Goal: Obtain resource: Download file/media

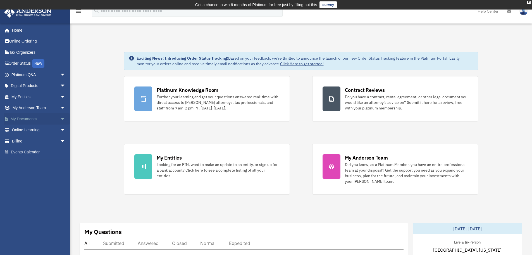
click at [39, 117] on link "My Documents arrow_drop_down" at bounding box center [39, 118] width 70 height 11
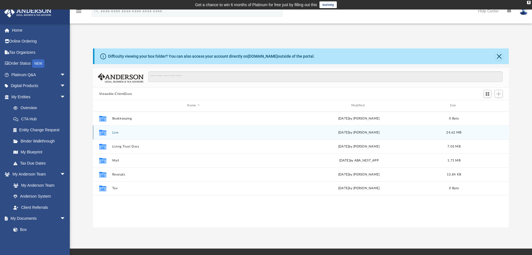
scroll to position [123, 412]
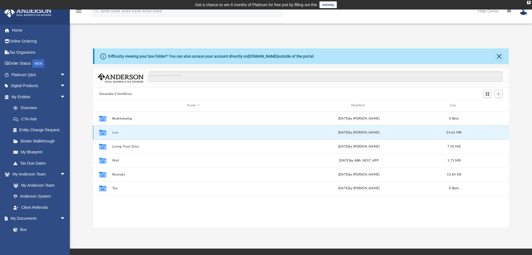
click at [114, 131] on button "Law" at bounding box center [193, 133] width 163 height 4
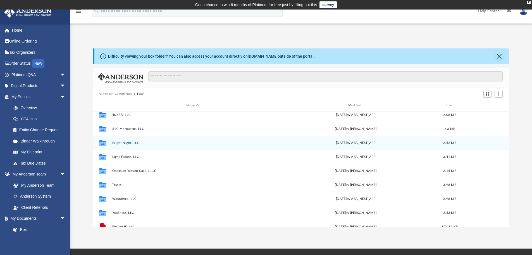
scroll to position [38, 0]
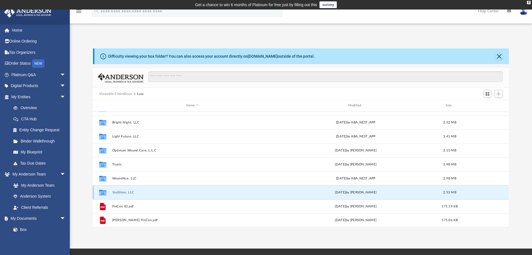
click at [126, 192] on button "YouShine, LLC" at bounding box center [192, 192] width 161 height 4
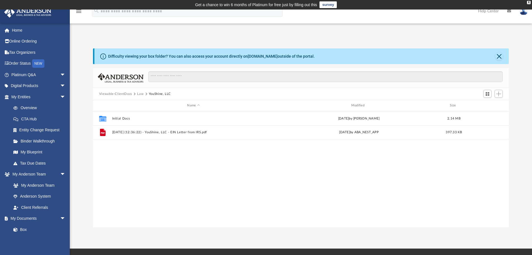
scroll to position [0, 0]
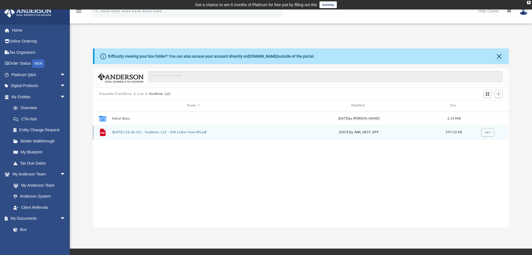
click at [167, 132] on button "2025.02.27 (12:36:22) - YouShine, LLC - EIN Letter from IRS.pdf" at bounding box center [193, 132] width 163 height 4
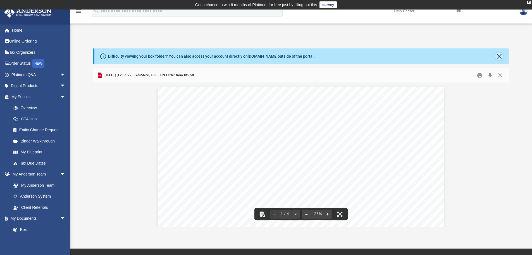
click at [499, 55] on button "Close" at bounding box center [499, 56] width 8 height 8
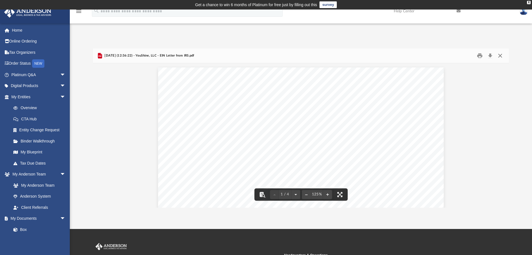
click at [500, 55] on button "Close" at bounding box center [500, 55] width 10 height 9
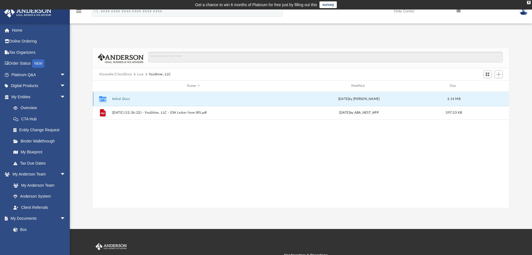
drag, startPoint x: 117, startPoint y: 99, endPoint x: 122, endPoint y: 99, distance: 5.6
click at [117, 99] on button "Initial Docs" at bounding box center [193, 99] width 163 height 4
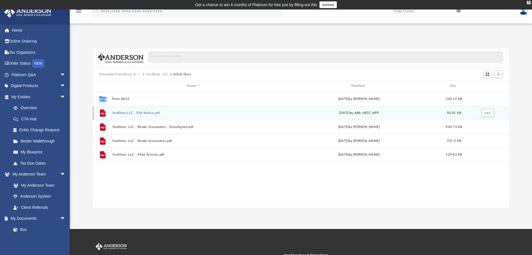
click at [146, 113] on button "YouShine LLC - EIN Notice.pdf" at bounding box center [193, 113] width 163 height 4
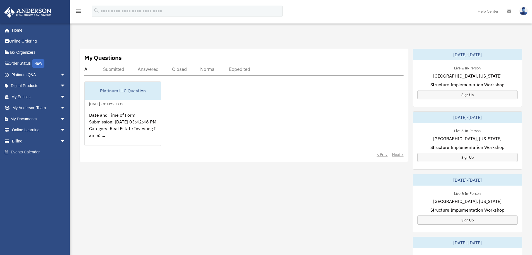
scroll to position [175, 0]
click at [28, 119] on link "My Documents arrow_drop_down" at bounding box center [39, 118] width 70 height 11
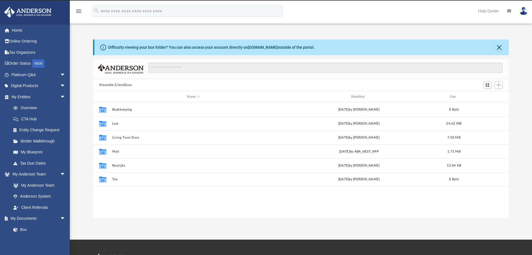
scroll to position [123, 412]
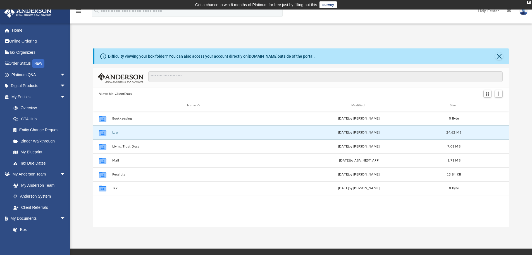
click at [120, 131] on button "Law" at bounding box center [193, 133] width 163 height 4
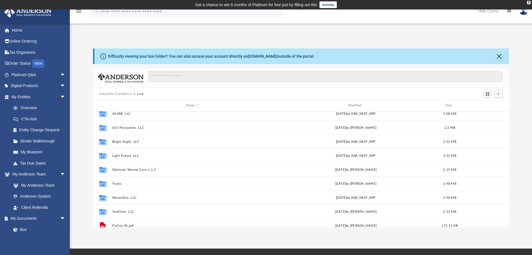
scroll to position [38, 0]
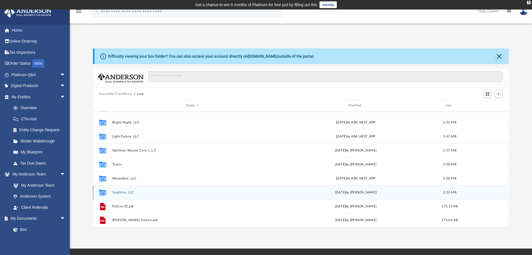
click at [122, 192] on button "YouShine, LLC" at bounding box center [192, 192] width 161 height 4
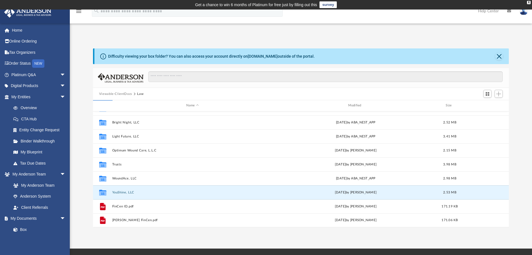
scroll to position [0, 0]
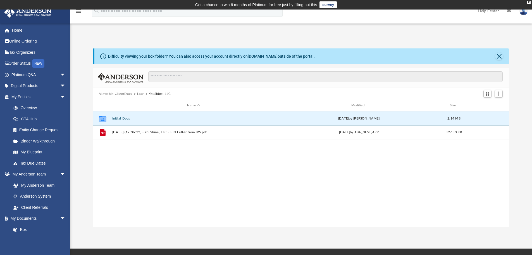
click at [123, 120] on button "Initial Docs" at bounding box center [193, 119] width 163 height 4
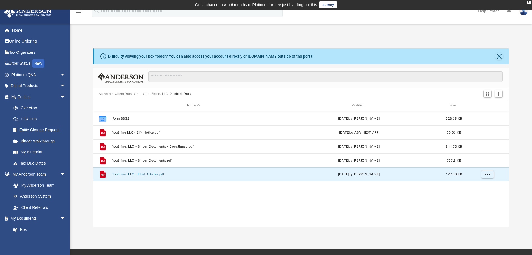
click at [150, 174] on button "YouShine, LLC - Filed Articles.pdf" at bounding box center [193, 174] width 163 height 4
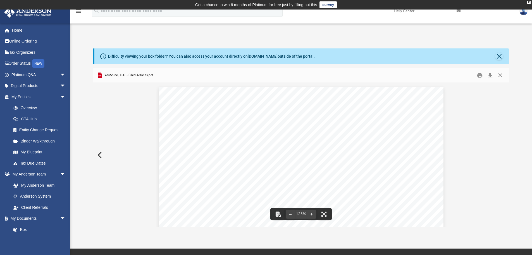
click at [100, 156] on button "Preview" at bounding box center [99, 155] width 12 height 16
click at [98, 151] on button "Preview" at bounding box center [99, 155] width 12 height 16
click at [98, 155] on button "Preview" at bounding box center [99, 155] width 12 height 16
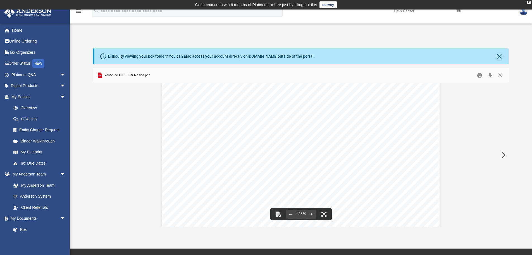
scroll to position [0, 0]
click at [501, 72] on button "Close" at bounding box center [500, 75] width 10 height 9
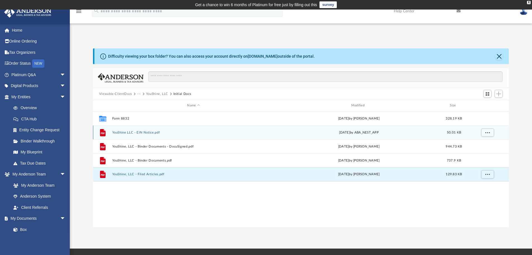
click at [145, 131] on button "YouShine LLC - EIN Notice.pdf" at bounding box center [193, 133] width 163 height 4
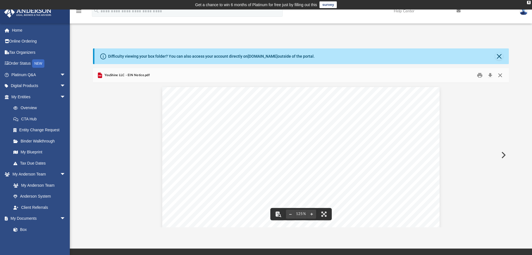
drag, startPoint x: 500, startPoint y: 73, endPoint x: 497, endPoint y: 67, distance: 6.6
click at [499, 72] on button "Close" at bounding box center [500, 75] width 10 height 9
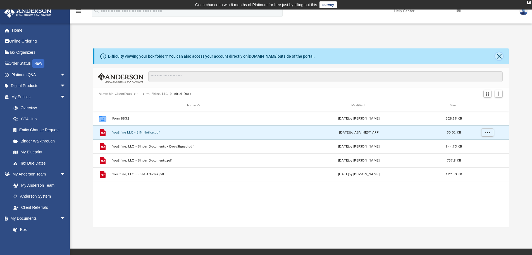
click at [498, 58] on button "Close" at bounding box center [499, 56] width 8 height 8
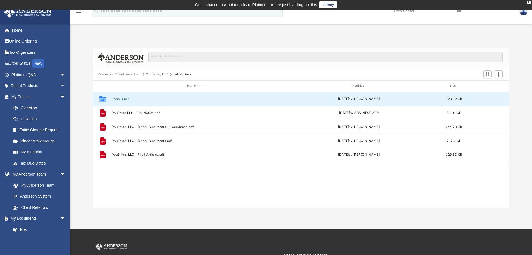
click at [116, 99] on button "Form 8832" at bounding box center [193, 99] width 163 height 4
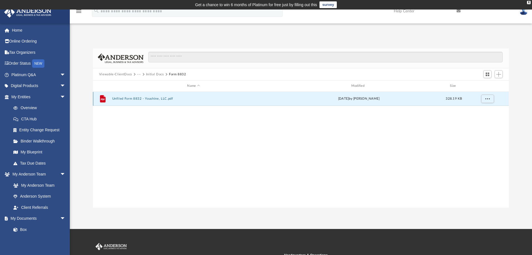
click at [149, 97] on button "Unfiled Form 8832 - Youshine, LLC.pdf" at bounding box center [193, 99] width 163 height 4
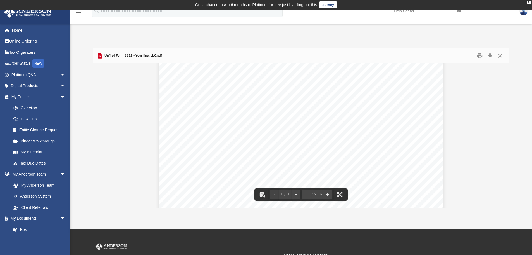
scroll to position [28, 0]
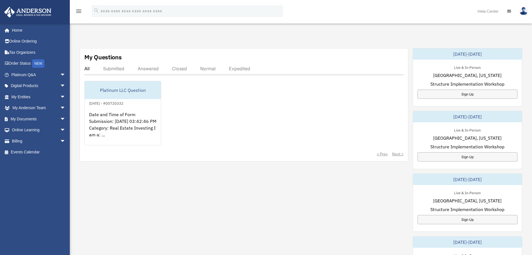
scroll to position [175, 0]
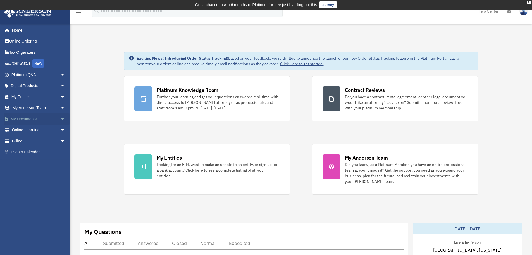
click at [21, 118] on link "My Documents arrow_drop_down" at bounding box center [39, 118] width 70 height 11
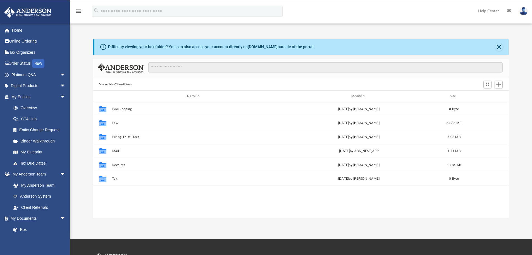
scroll to position [123, 412]
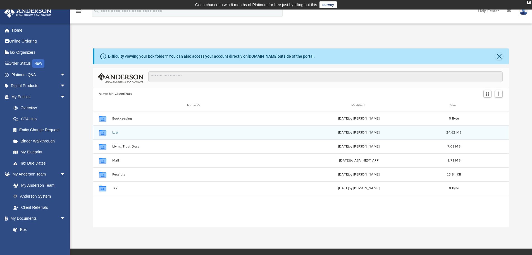
click at [112, 129] on div "Collaborated Folder Law [DATE] by [PERSON_NAME] 24.62 MB" at bounding box center [301, 132] width 416 height 14
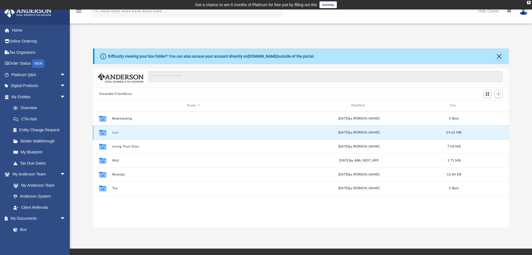
click at [113, 132] on button "Law" at bounding box center [193, 133] width 163 height 4
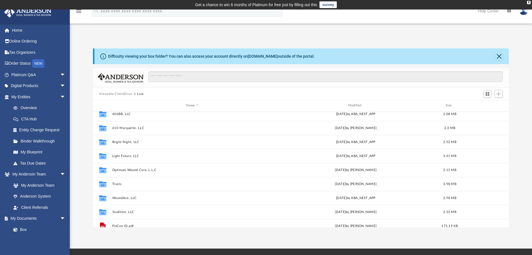
scroll to position [38, 0]
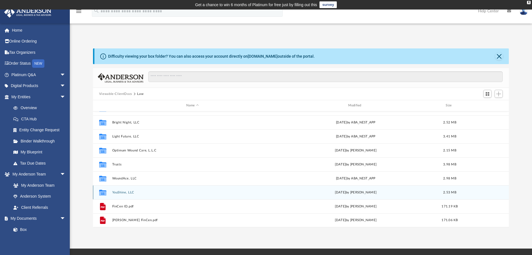
click at [125, 189] on div "Collaborated Folder YouShine, LLC [DATE] by [PERSON_NAME] 2.53 MB" at bounding box center [301, 192] width 416 height 14
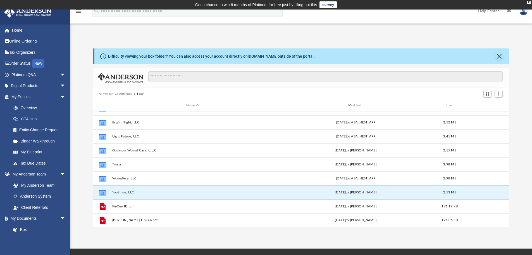
click at [121, 194] on div "Collaborated Folder YouShine, LLC [DATE] by [PERSON_NAME] 2.53 MB" at bounding box center [301, 192] width 416 height 14
click at [123, 193] on button "YouShine, LLC" at bounding box center [192, 192] width 161 height 4
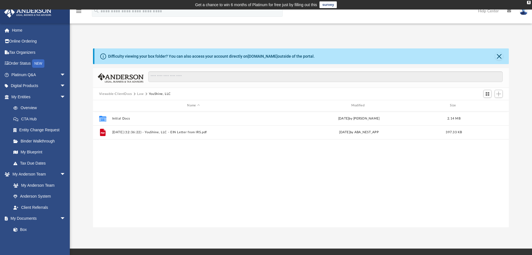
scroll to position [0, 0]
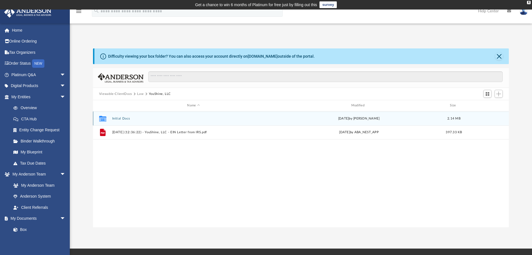
click at [122, 117] on button "Initial Docs" at bounding box center [193, 119] width 163 height 4
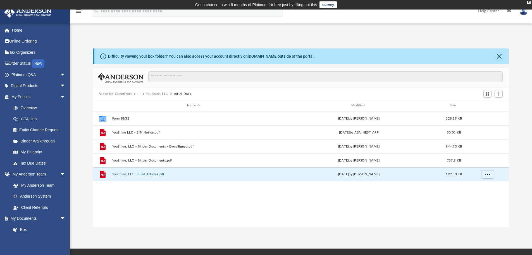
click at [150, 174] on button "YouShine, LLC - Filed Articles.pdf" at bounding box center [193, 174] width 163 height 4
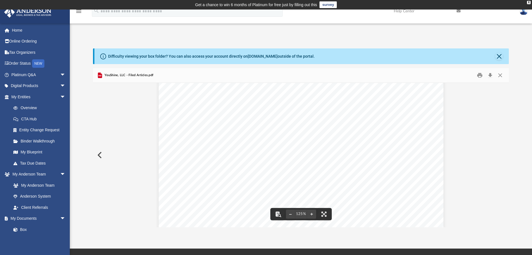
scroll to position [112, 0]
